Goal: Find specific page/section: Find specific page/section

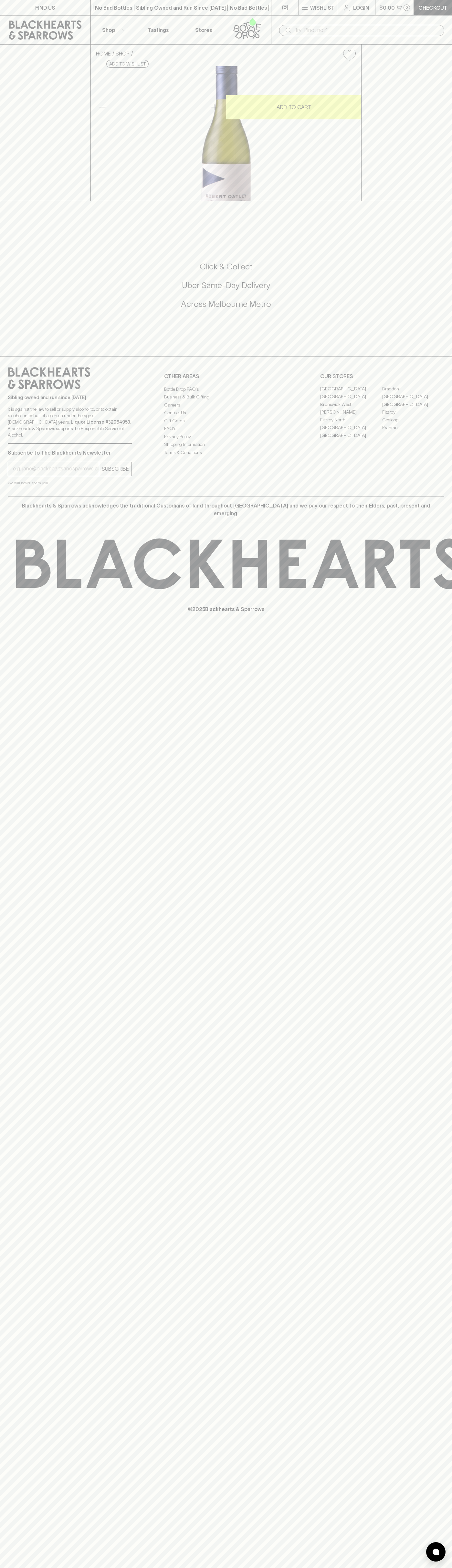
click at [219, 1] on div "| No Bad Bottles | Sibling Owned and Run Since 2006 | No Bad Bottles | Sibling …" at bounding box center [180, 7] width 181 height 15
click at [425, 1483] on div "FIND US | No Bad Bottles | Sibling Owned and Run Since 2006 | No Bad Bottles | …" at bounding box center [226, 784] width 452 height 1568
click at [244, 1567] on html "FIND US | No Bad Bottles | Sibling Owned and Run Since 2006 | No Bad Bottles | …" at bounding box center [226, 784] width 452 height 1568
click at [13, 1070] on div "FIND US | No Bad Bottles | Sibling Owned and Run Since 2006 | No Bad Bottles | …" at bounding box center [226, 784] width 452 height 1568
